Goal: Information Seeking & Learning: Learn about a topic

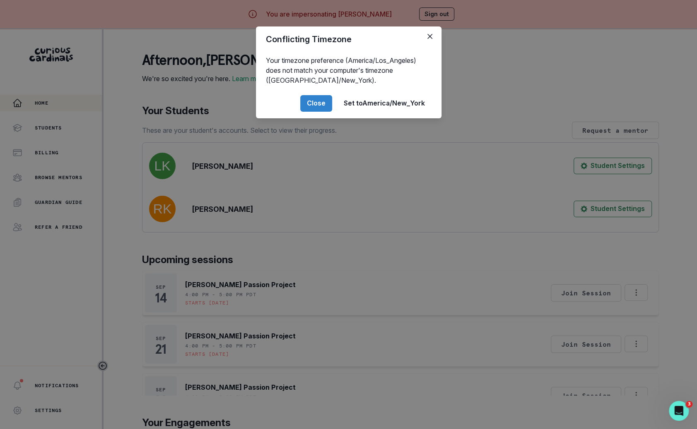
click at [167, 153] on div "Conflicting Timezone Your timezone preference (America/Los_Angeles) does not ma…" at bounding box center [348, 214] width 697 height 429
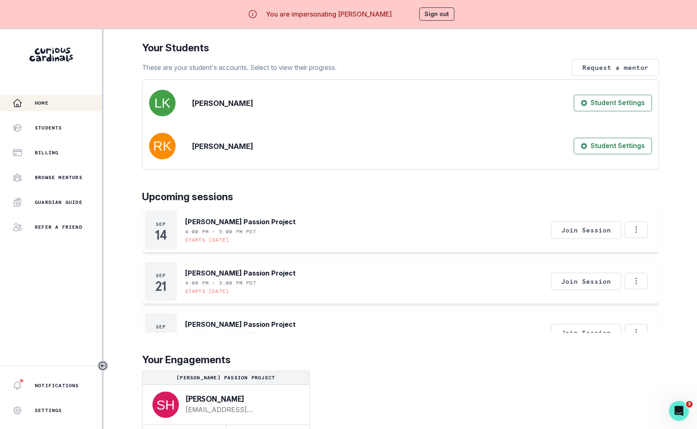
scroll to position [22, 0]
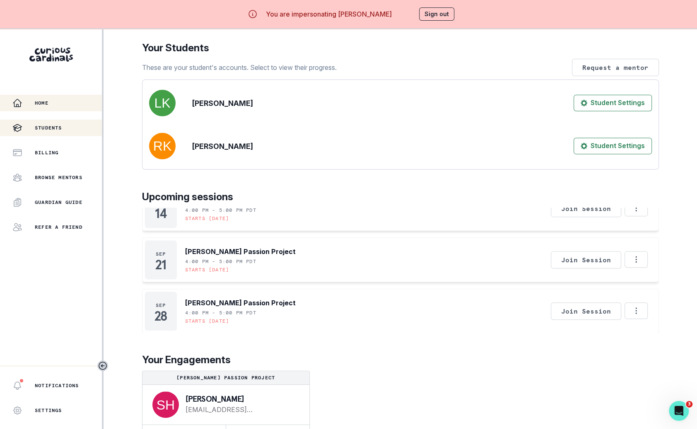
click at [70, 128] on div "Students" at bounding box center [56, 128] width 89 height 10
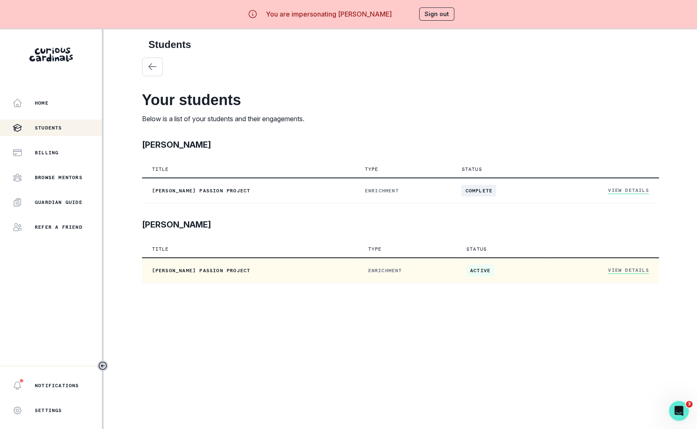
click at [631, 270] on link "View Details" at bounding box center [628, 270] width 41 height 7
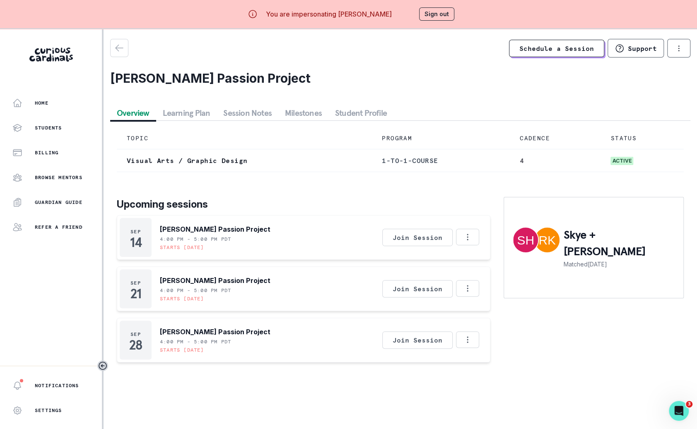
click at [347, 109] on button "Student Profile" at bounding box center [360, 113] width 65 height 15
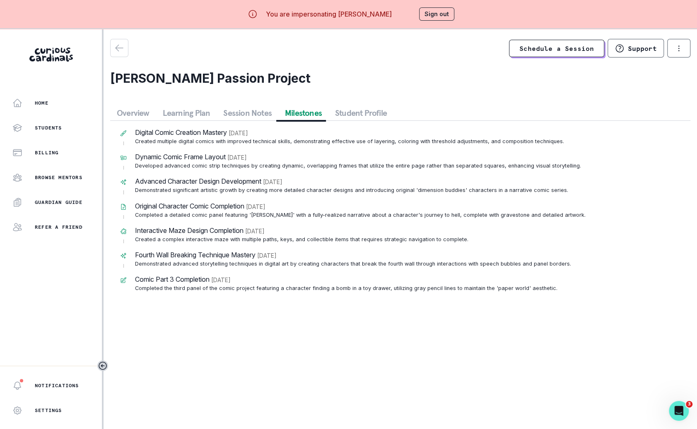
click at [305, 110] on button "Milestones" at bounding box center [303, 113] width 50 height 15
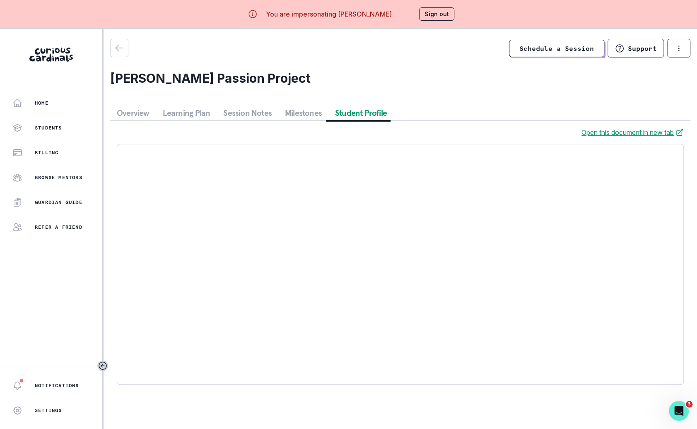
click at [341, 114] on button "Student Profile" at bounding box center [360, 113] width 65 height 15
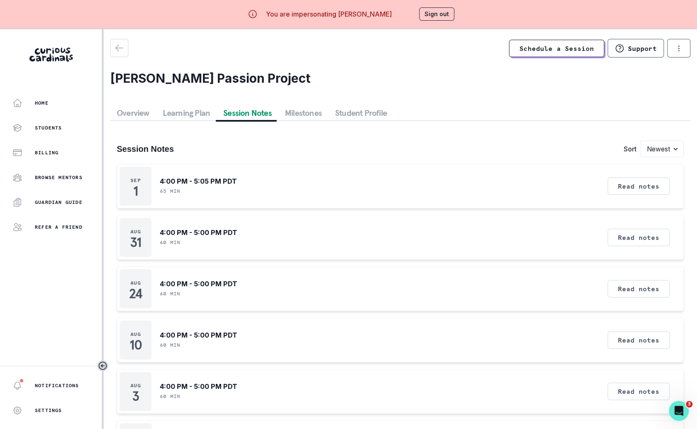
click at [243, 112] on button "Session Notes" at bounding box center [248, 113] width 62 height 15
click at [203, 114] on button "Learning Plan" at bounding box center [186, 113] width 61 height 15
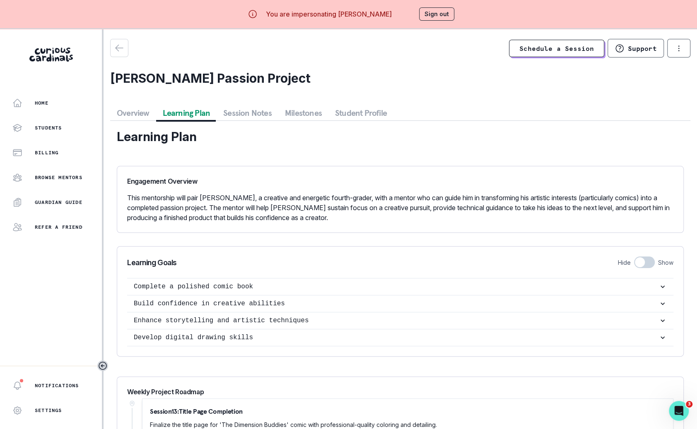
click at [256, 111] on button "Session Notes" at bounding box center [248, 113] width 62 height 15
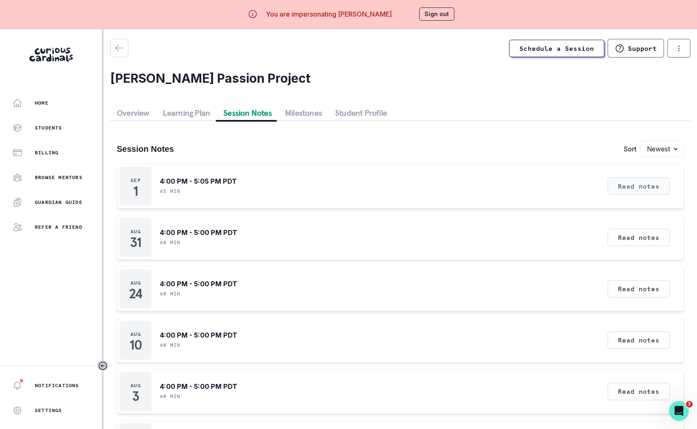
click at [625, 194] on button "Read notes" at bounding box center [638, 186] width 62 height 17
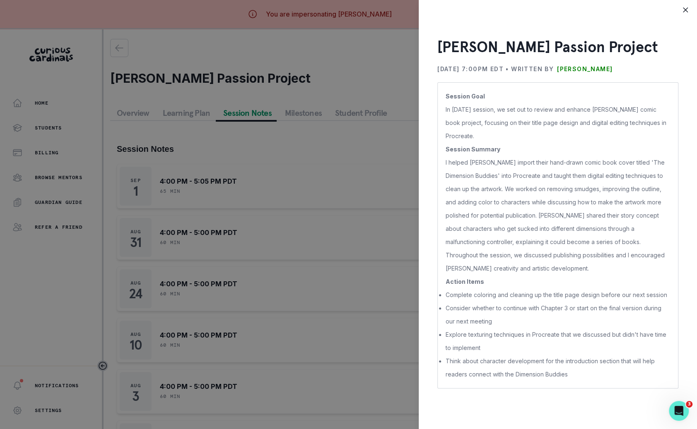
click at [345, 315] on div "[PERSON_NAME] Passion Project [DATE] 7:00PM EDT • Written by [PERSON_NAME] Sess…" at bounding box center [348, 214] width 697 height 429
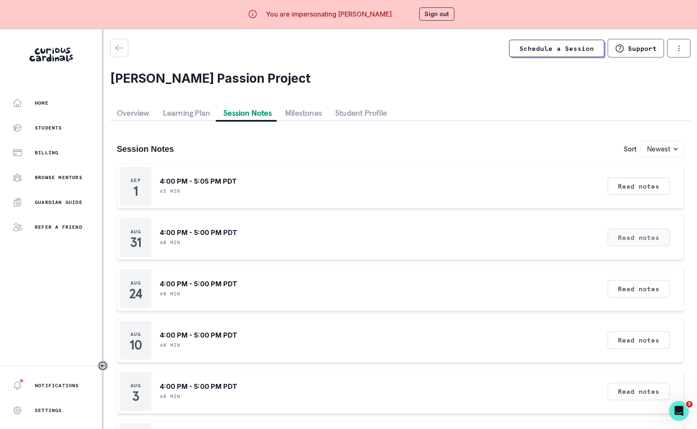
click at [639, 242] on button "Read notes" at bounding box center [638, 237] width 62 height 17
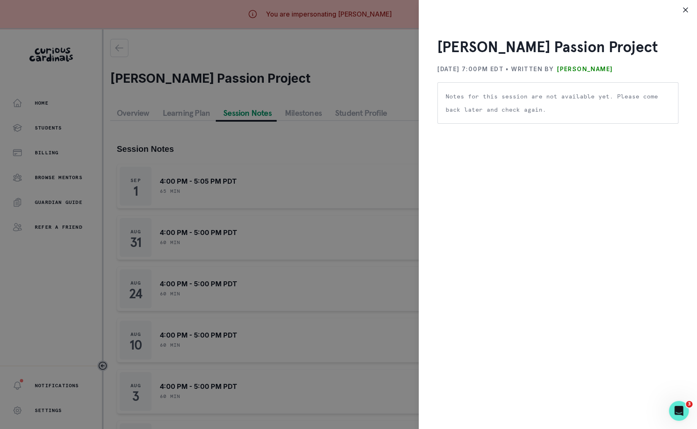
click at [320, 292] on div "[PERSON_NAME] Passion Project [DATE] 7:00PM EDT • Written by [PERSON_NAME] Note…" at bounding box center [348, 214] width 697 height 429
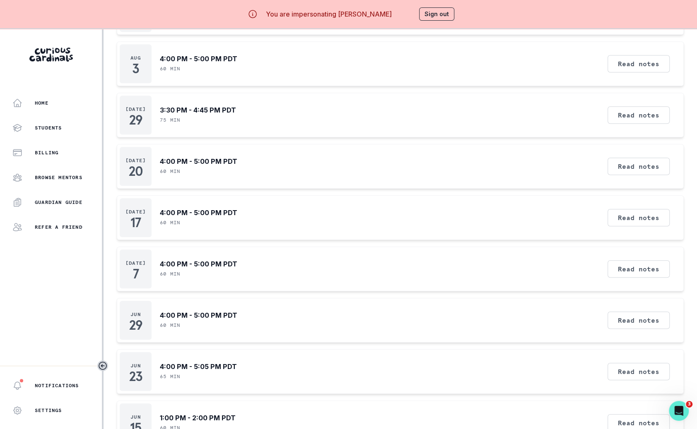
scroll to position [29, 0]
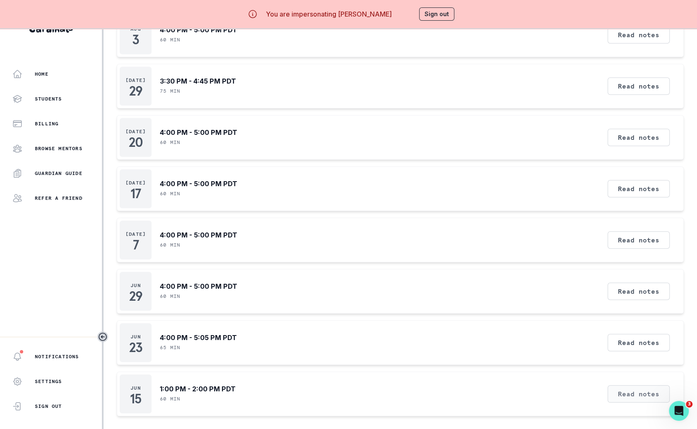
click at [619, 388] on button "Read notes" at bounding box center [638, 394] width 62 height 17
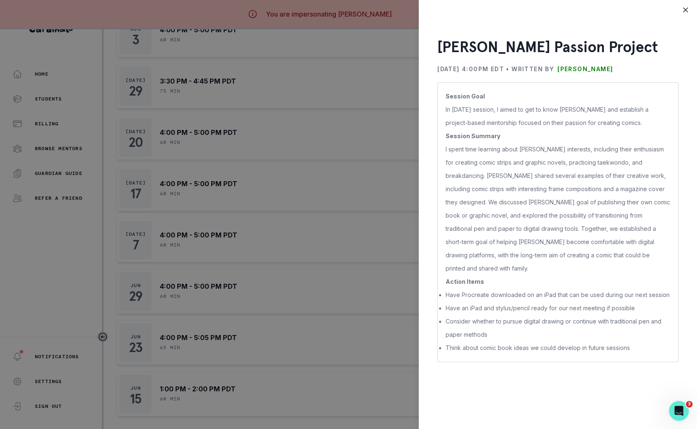
click at [357, 381] on div "[PERSON_NAME] Passion Project [DATE] 4:00PM EDT • Written by [PERSON_NAME] Sess…" at bounding box center [348, 214] width 697 height 429
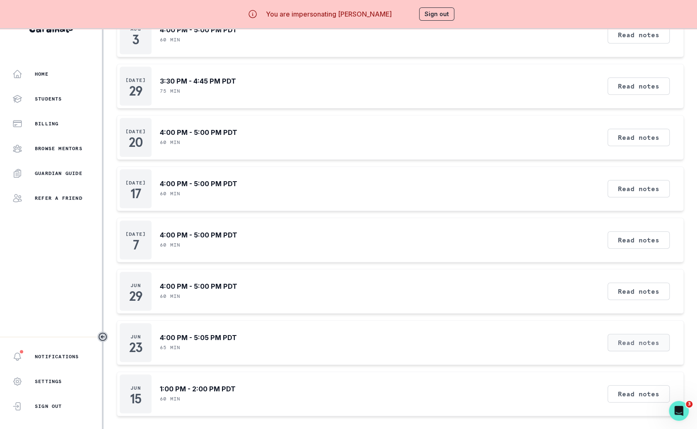
click at [637, 341] on button "Read notes" at bounding box center [638, 342] width 62 height 17
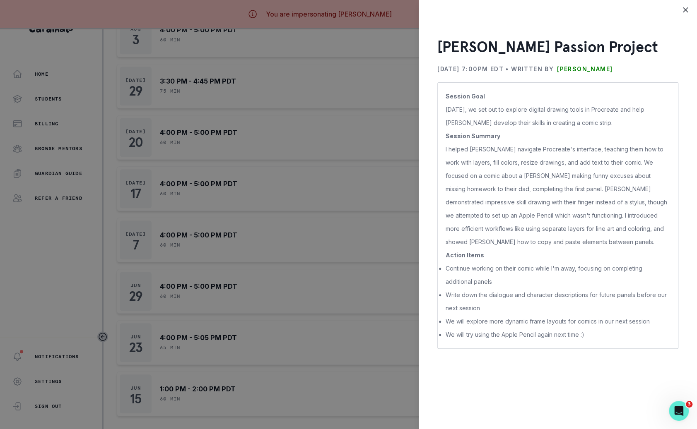
click at [342, 347] on div "[PERSON_NAME] Passion Project [DATE] 7:00PM EDT • Written by [PERSON_NAME] Sess…" at bounding box center [348, 214] width 697 height 429
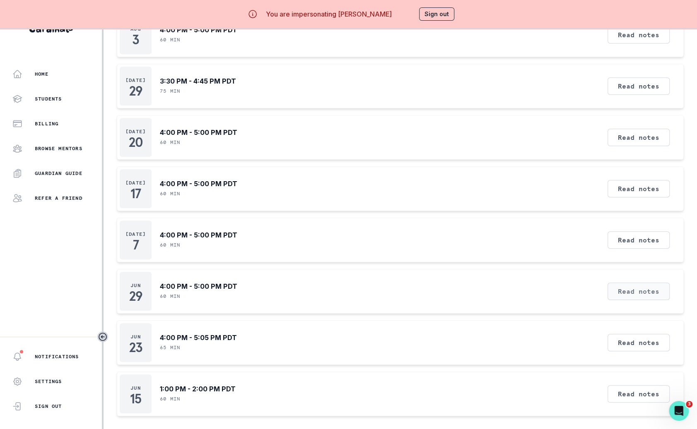
click at [633, 283] on button "Read notes" at bounding box center [638, 291] width 62 height 17
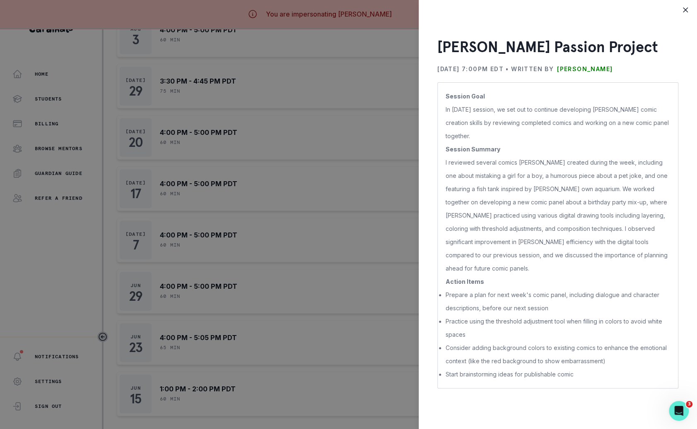
click at [399, 246] on div "[PERSON_NAME] Passion Project [DATE] 7:00PM EDT • Written by [PERSON_NAME] Sess…" at bounding box center [348, 214] width 697 height 429
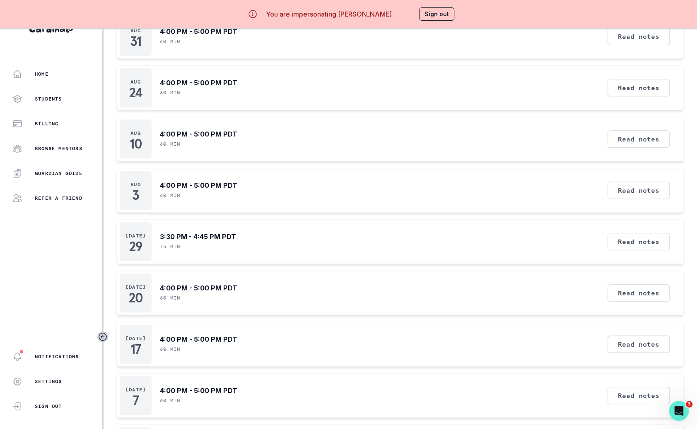
scroll to position [0, 0]
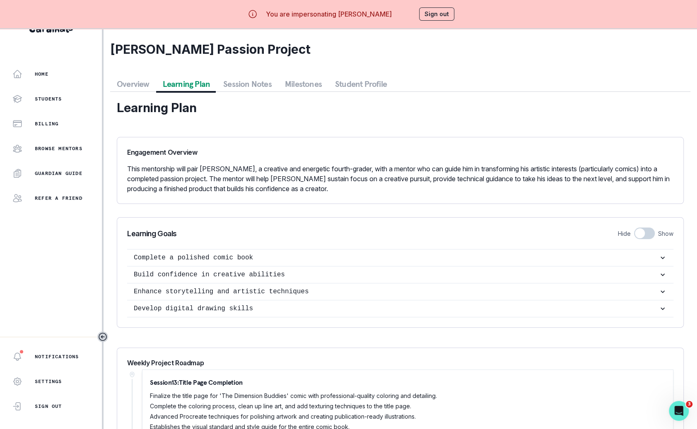
click at [189, 81] on button "Learning Plan" at bounding box center [186, 84] width 61 height 15
click at [150, 86] on button "Overview" at bounding box center [133, 84] width 46 height 15
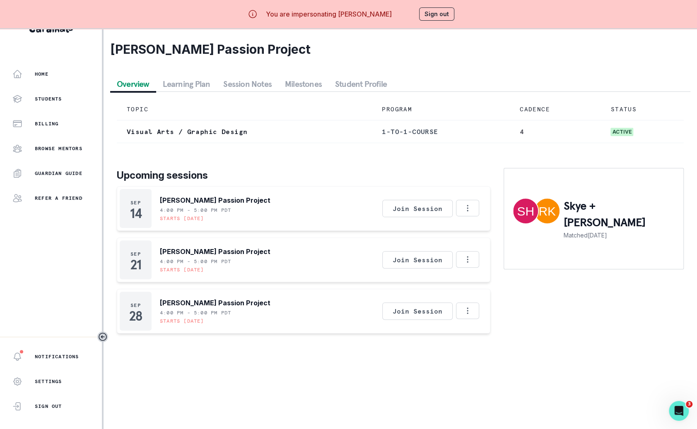
click at [295, 93] on div "TOPIC PROGRAM CADENCE STATUS Visual Arts / Graphic Design 1-to-1-course 4 activ…" at bounding box center [400, 216] width 580 height 248
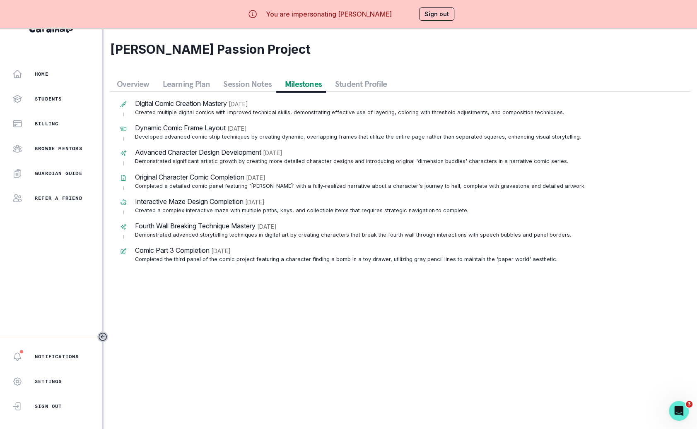
click at [298, 82] on button "Milestones" at bounding box center [303, 84] width 50 height 15
click at [376, 86] on button "Student Profile" at bounding box center [360, 84] width 65 height 15
click at [311, 84] on button "Milestones" at bounding box center [303, 84] width 50 height 15
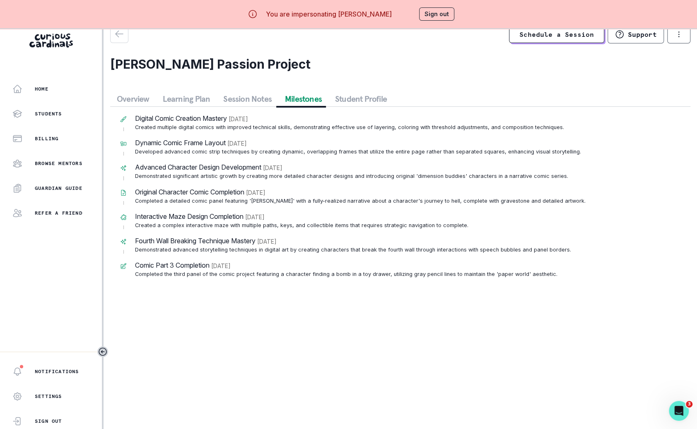
scroll to position [13, 0]
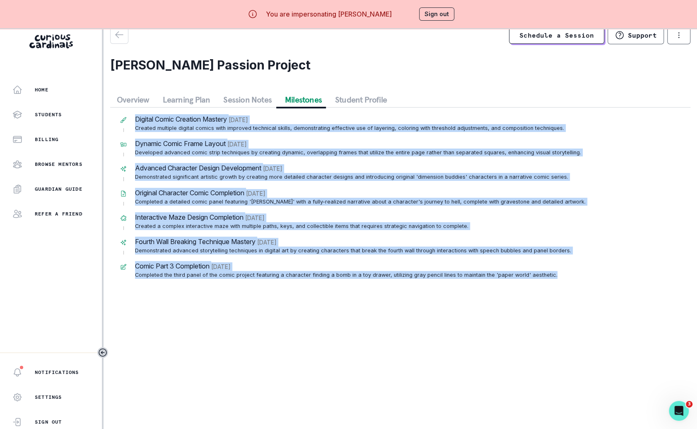
drag, startPoint x: 554, startPoint y: 277, endPoint x: 119, endPoint y: 114, distance: 464.8
click at [121, 115] on div "Digital Comic Creation Mastery [DATE] Created multiple digital comics with impr…" at bounding box center [400, 196] width 567 height 165
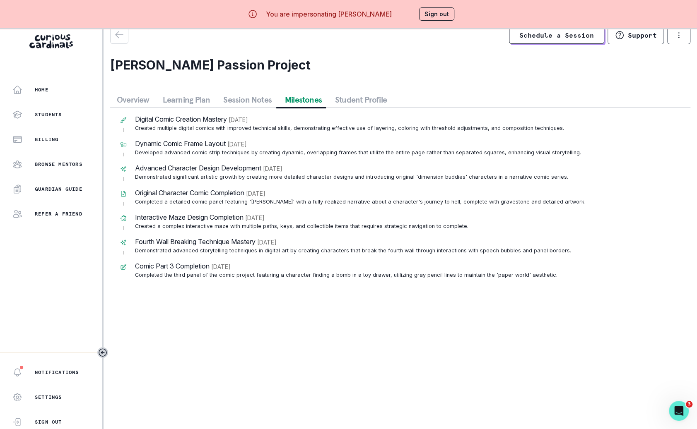
click at [135, 120] on p "Digital Comic Creation Mastery" at bounding box center [181, 119] width 92 height 10
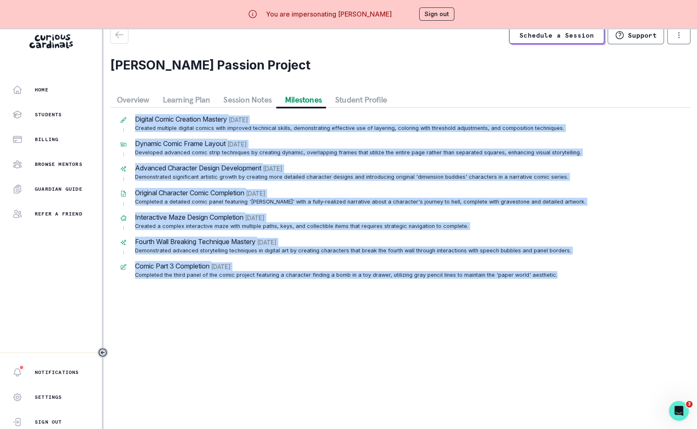
drag, startPoint x: 136, startPoint y: 118, endPoint x: 577, endPoint y: 283, distance: 471.3
click at [577, 284] on div "Digital Comic Creation Mastery [DATE] Created multiple digital comics with impr…" at bounding box center [400, 197] width 580 height 178
click at [577, 283] on div "Digital Comic Creation Mastery [DATE] Created multiple digital comics with impr…" at bounding box center [400, 197] width 580 height 178
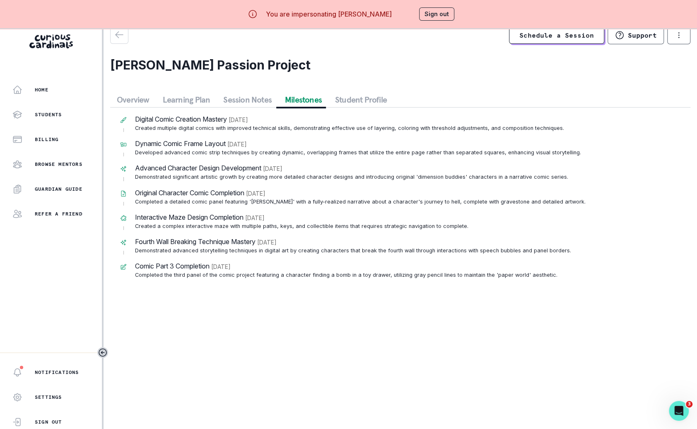
click at [442, 6] on div "You are impersonating [PERSON_NAME] Sign out" at bounding box center [348, 14] width 235 height 20
click at [442, 12] on button "Sign out" at bounding box center [436, 13] width 35 height 13
